Goal: Information Seeking & Learning: Find specific fact

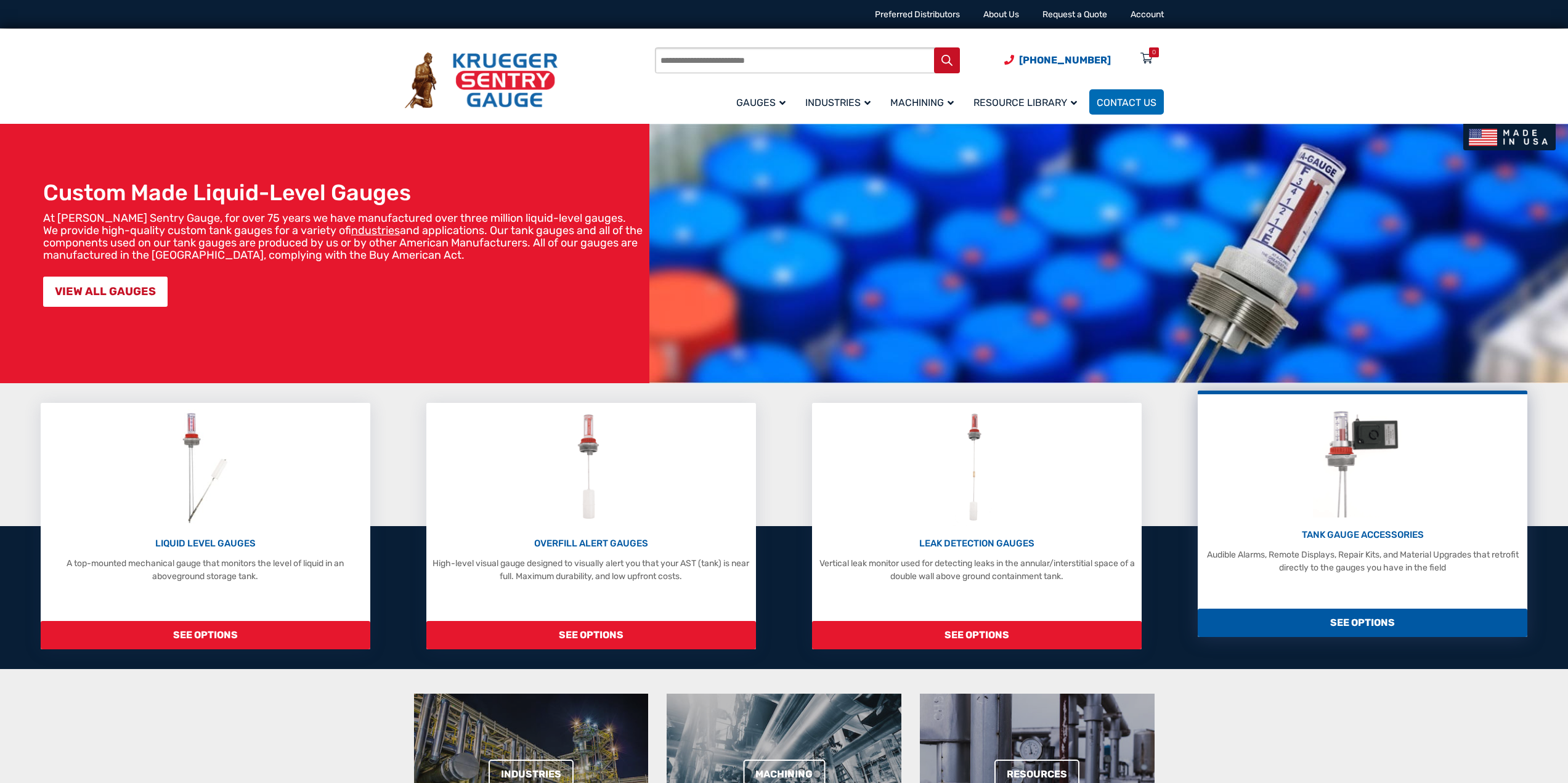
click at [1372, 529] on p "TANK GAUGE ACCESSORIES" at bounding box center [1361, 534] width 317 height 14
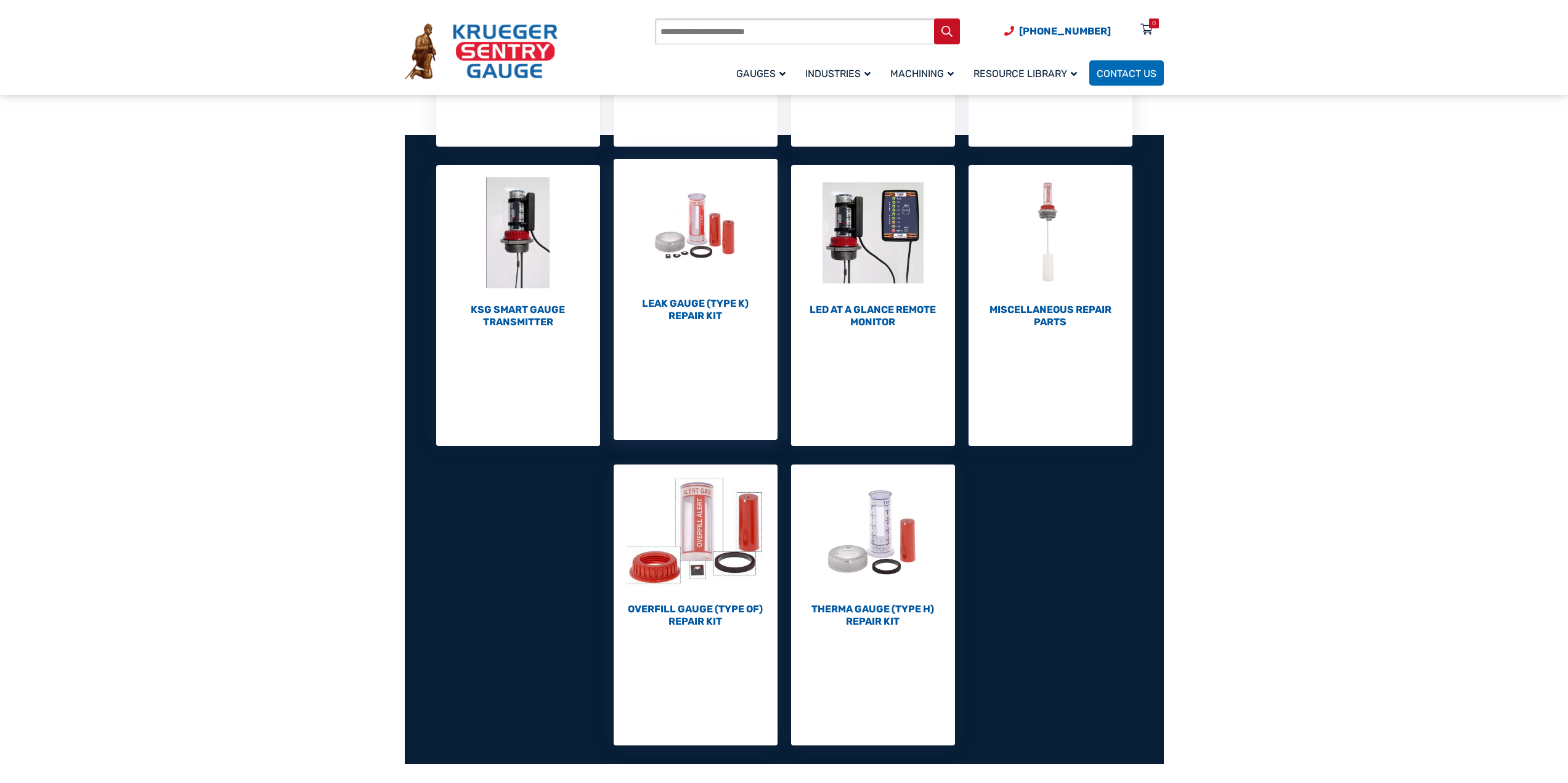
scroll to position [431, 0]
click at [694, 312] on h2 "Leak Gauge (Type K) Repair Kit (10)" at bounding box center [695, 310] width 163 height 25
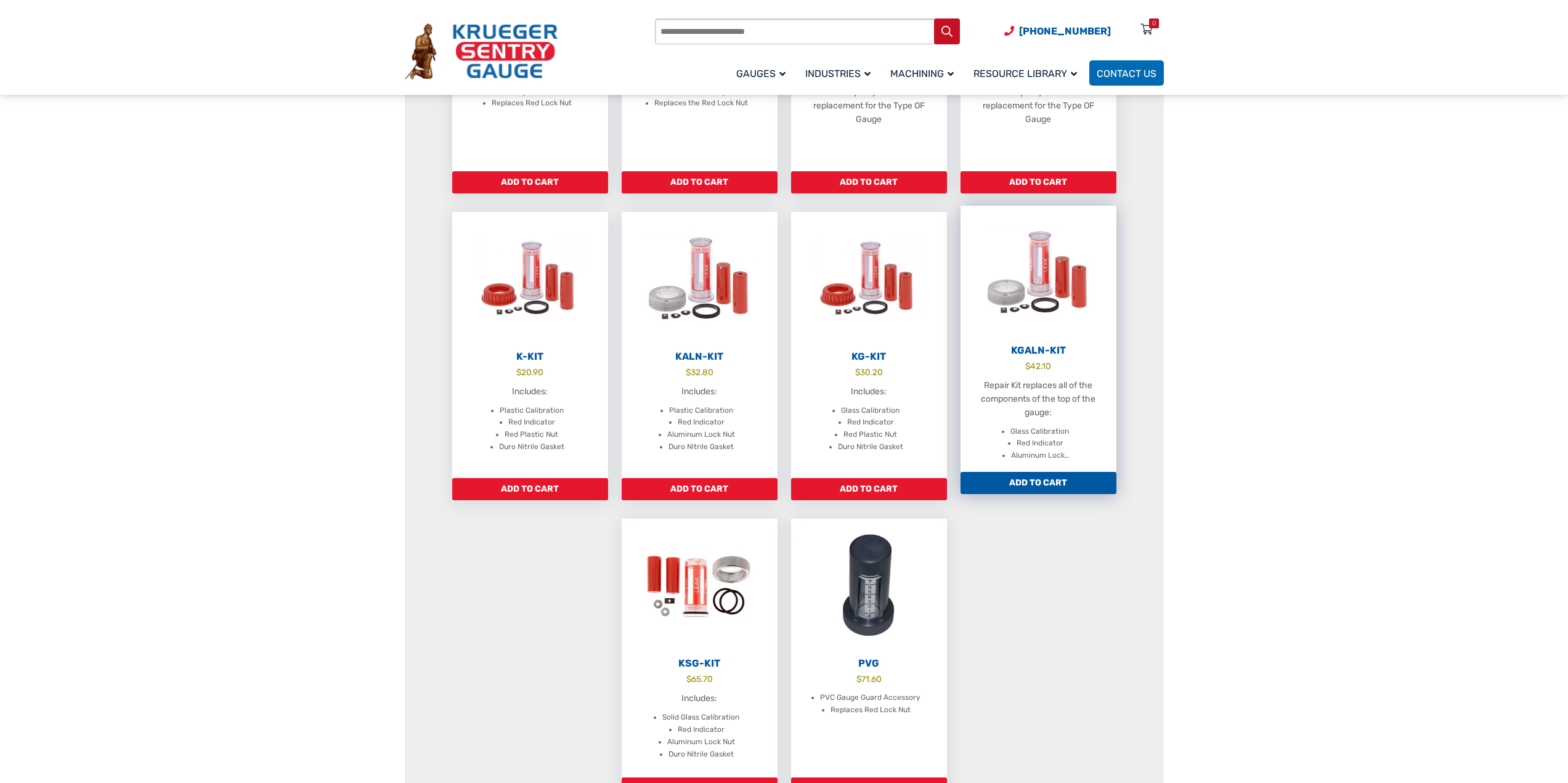
scroll to position [370, 0]
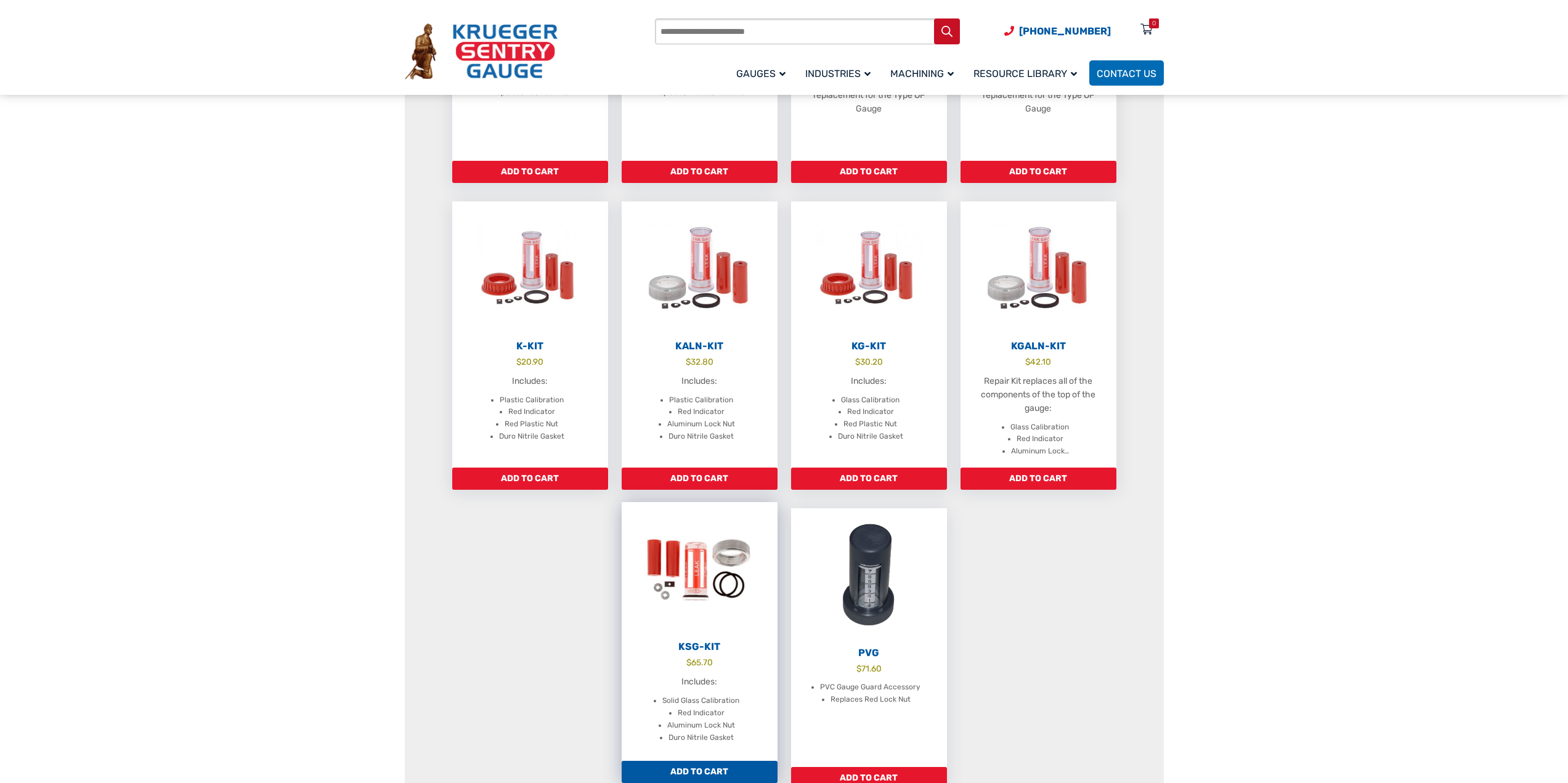
click at [694, 709] on li "Red Indicator" at bounding box center [700, 712] width 47 height 12
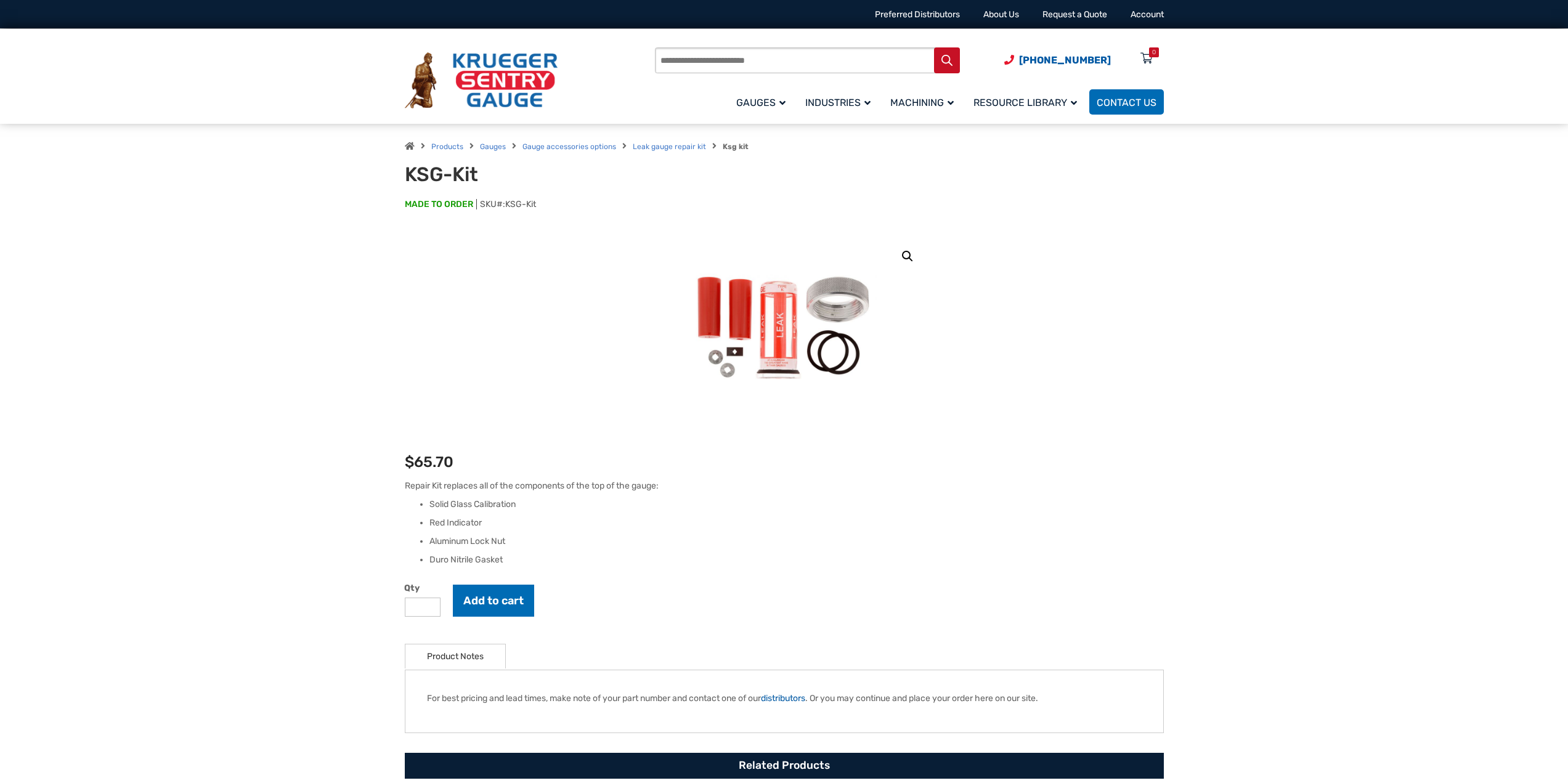
drag, startPoint x: 327, startPoint y: 17, endPoint x: 226, endPoint y: 72, distance: 115.0
click at [226, 72] on div "Products search [PHONE_NUMBER] Menu 0 Menu Account [GEOGRAPHIC_DATA] Liquid Lev…" at bounding box center [784, 76] width 1568 height 95
drag, startPoint x: 552, startPoint y: 205, endPoint x: 507, endPoint y: 205, distance: 45.0
click at [507, 205] on p "MADE TO ORDER SKU#: KSG-Kit" at bounding box center [784, 210] width 759 height 25
copy span "KSG-Kit"
